Goal: Transaction & Acquisition: Purchase product/service

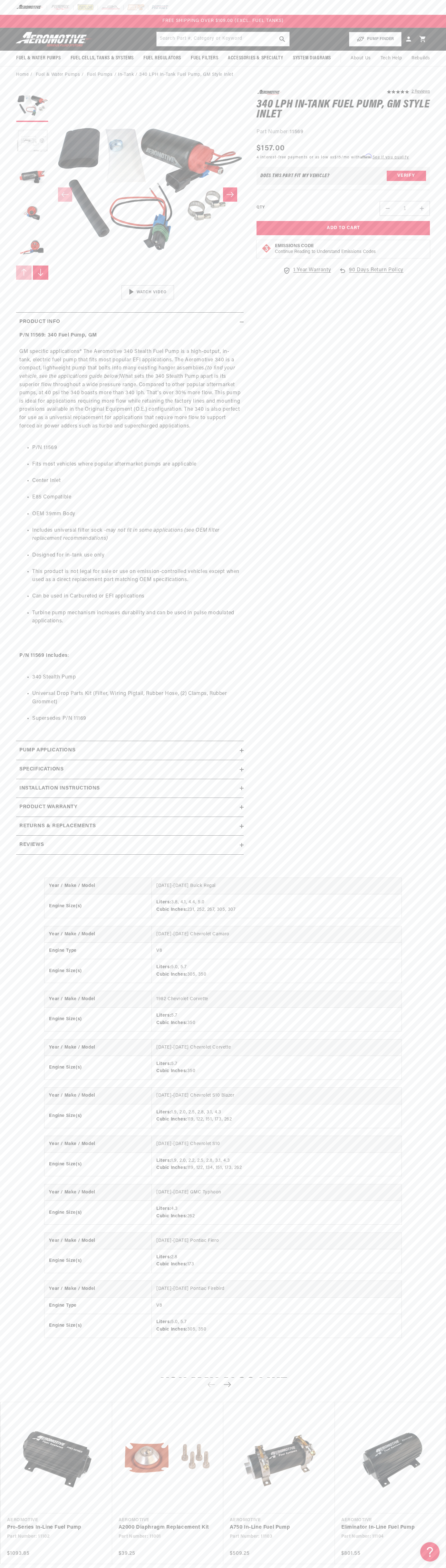
click at [385, 9] on div at bounding box center [223, 7] width 446 height 15
click at [425, 251] on modal-opener "Emissions Code Continue Reading to Understand Emissions Codes" at bounding box center [343, 249] width 174 height 18
click at [236, 1563] on html "Skip to content Your cart Your cart is empty Loading... You may also like Subto…" at bounding box center [223, 784] width 446 height 1568
click at [23, 702] on ul "340 Stealth Pump Universal Drop Parts Kit (Filter, Wiring Pigtail, Rubber Hose,…" at bounding box center [129, 698] width 221 height 66
